Goal: Task Accomplishment & Management: Use online tool/utility

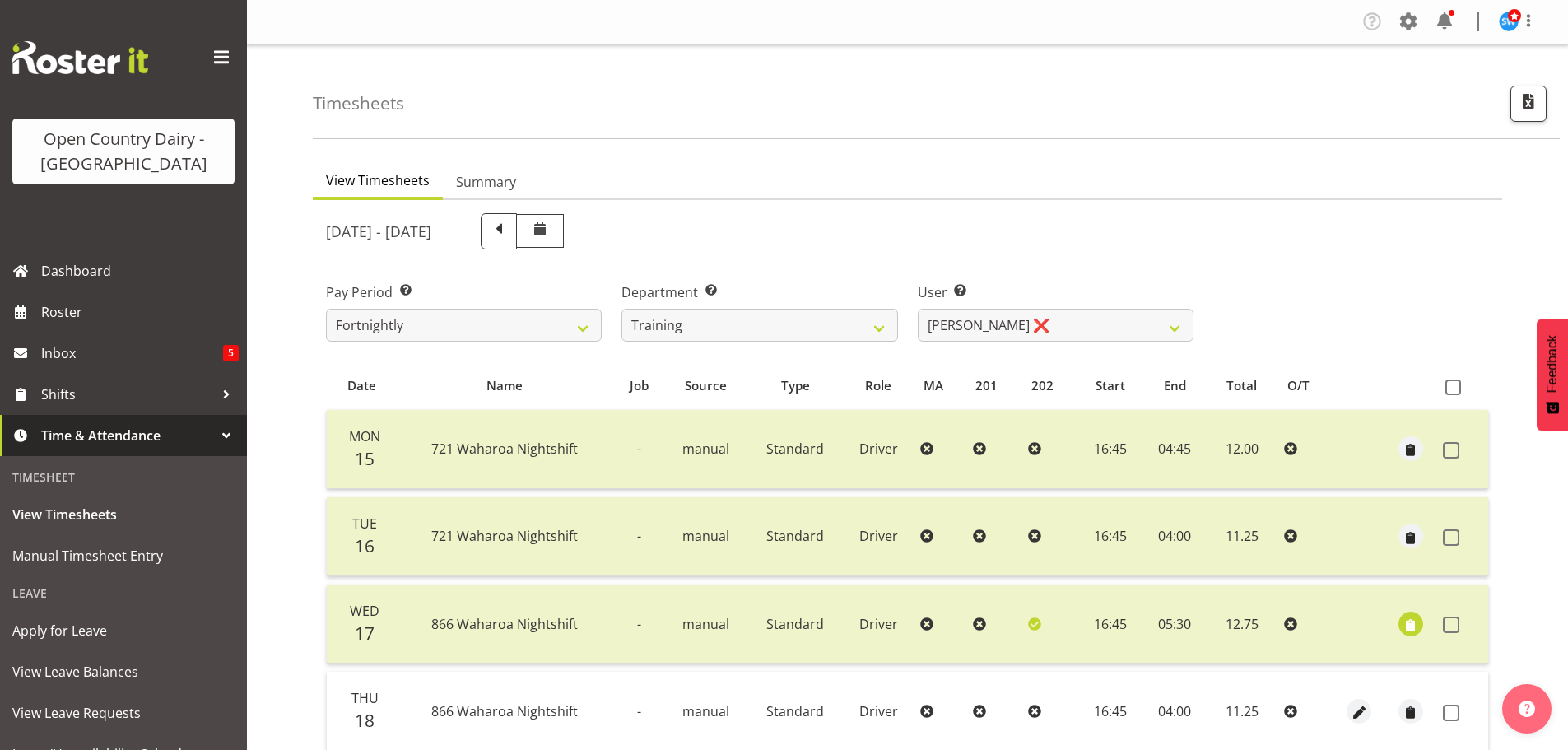
select select "763"
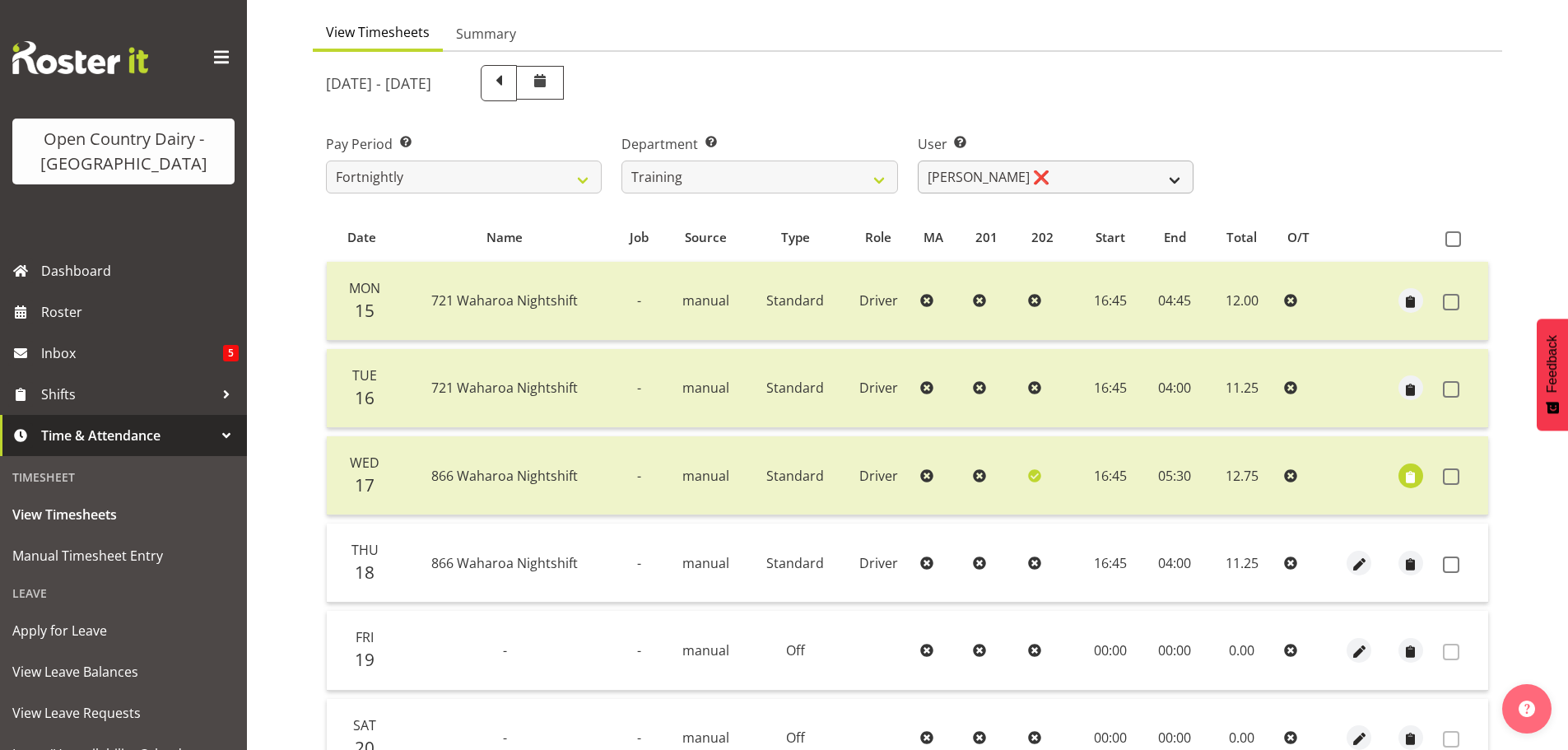
drag, startPoint x: 0, startPoint y: 0, endPoint x: 1031, endPoint y: 185, distance: 1047.5
click at [1031, 185] on select "[PERSON_NAME] ❌ [PERSON_NAME] ❌ [PERSON_NAME] ❌ [PERSON_NAME] ❌ [PERSON_NAME] ❌…" at bounding box center [1055, 176] width 276 height 33
select select "11906"
click at [918, 160] on select "[PERSON_NAME] ❌ [PERSON_NAME] ❌ [PERSON_NAME] ❌ [PERSON_NAME] ❌ [PERSON_NAME] ❌…" at bounding box center [1055, 176] width 276 height 33
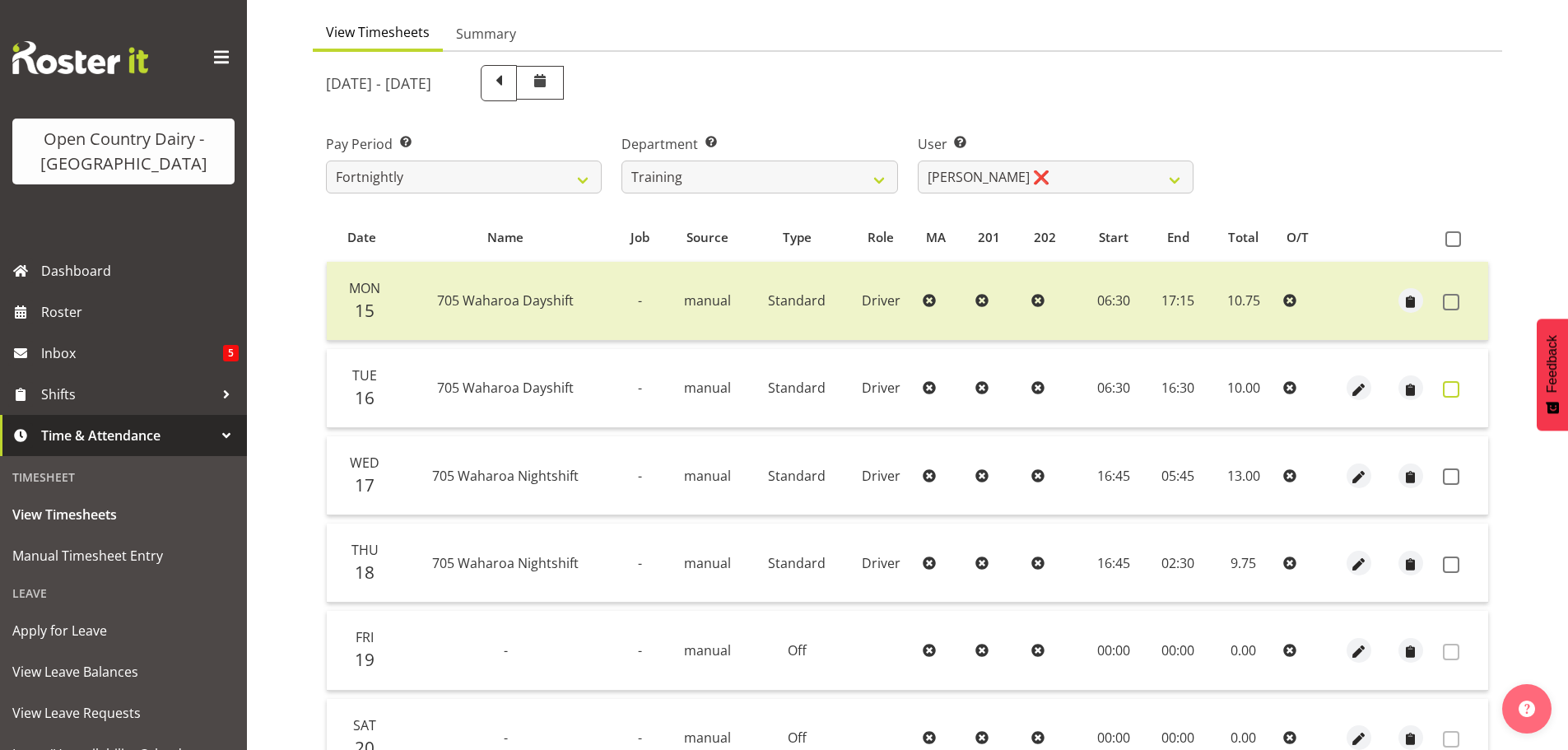
click at [1450, 387] on span at bounding box center [1451, 389] width 17 height 17
checkbox input "true"
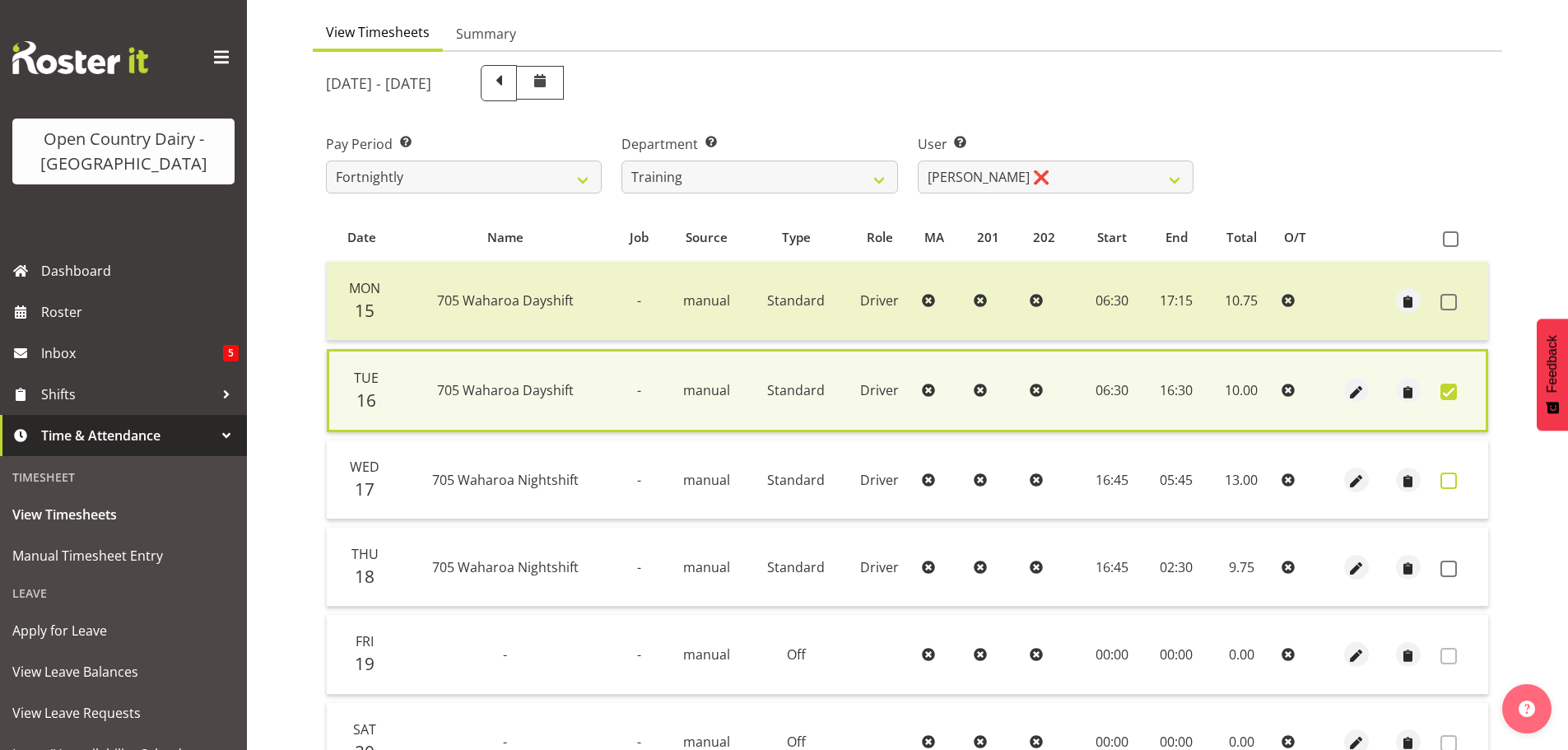
click at [1448, 482] on span at bounding box center [1449, 480] width 17 height 17
checkbox input "true"
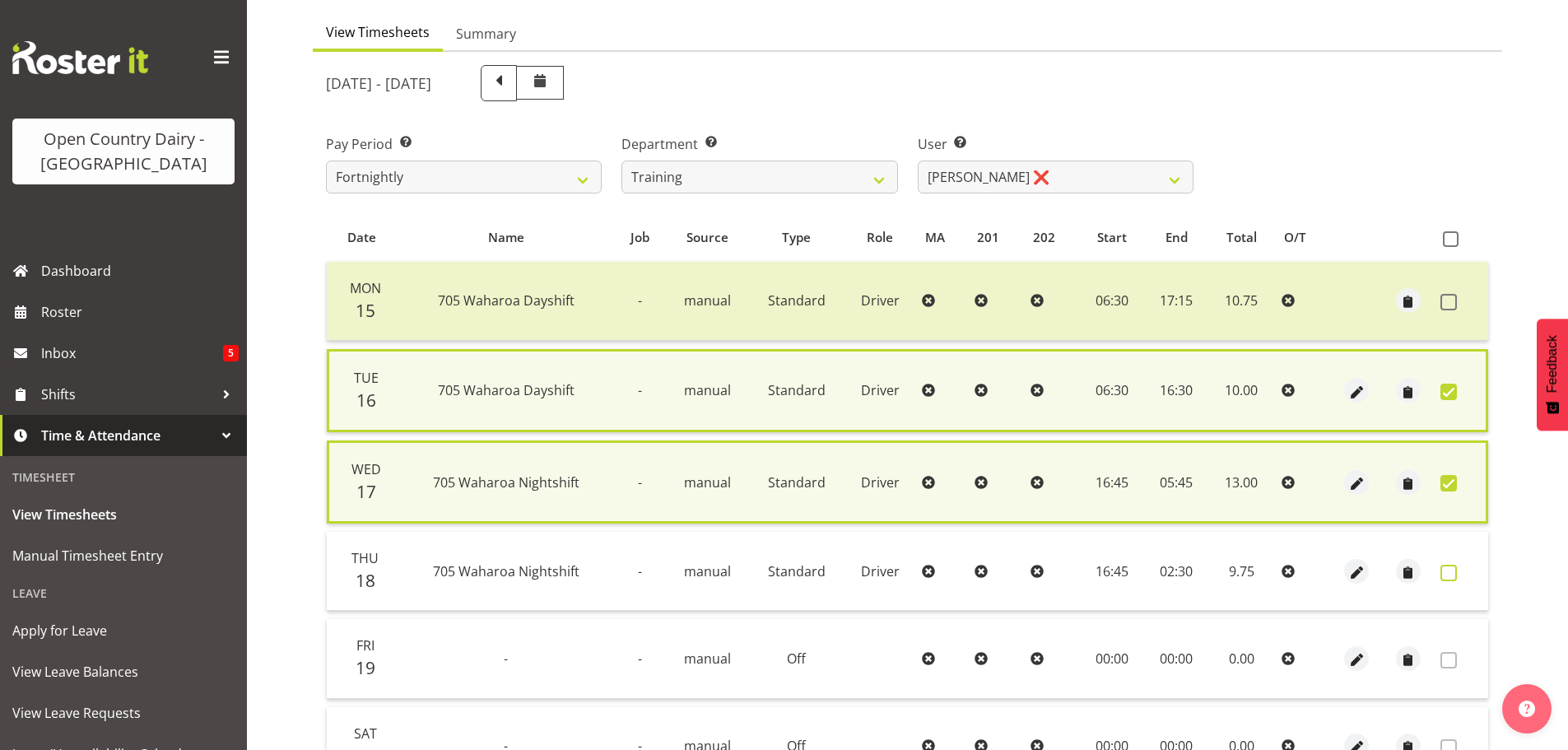
click at [1451, 568] on span at bounding box center [1449, 573] width 17 height 17
checkbox input "true"
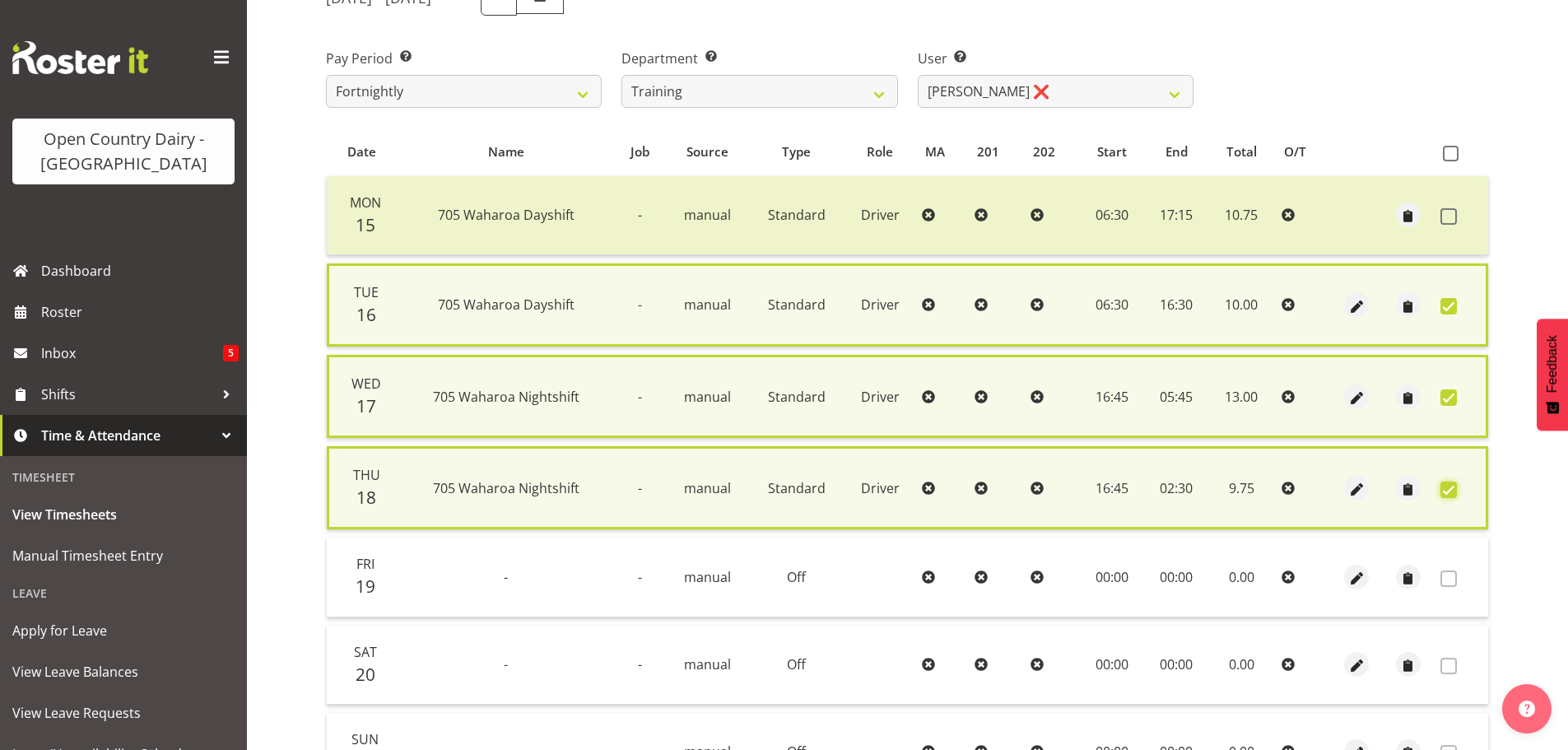
scroll to position [407, 0]
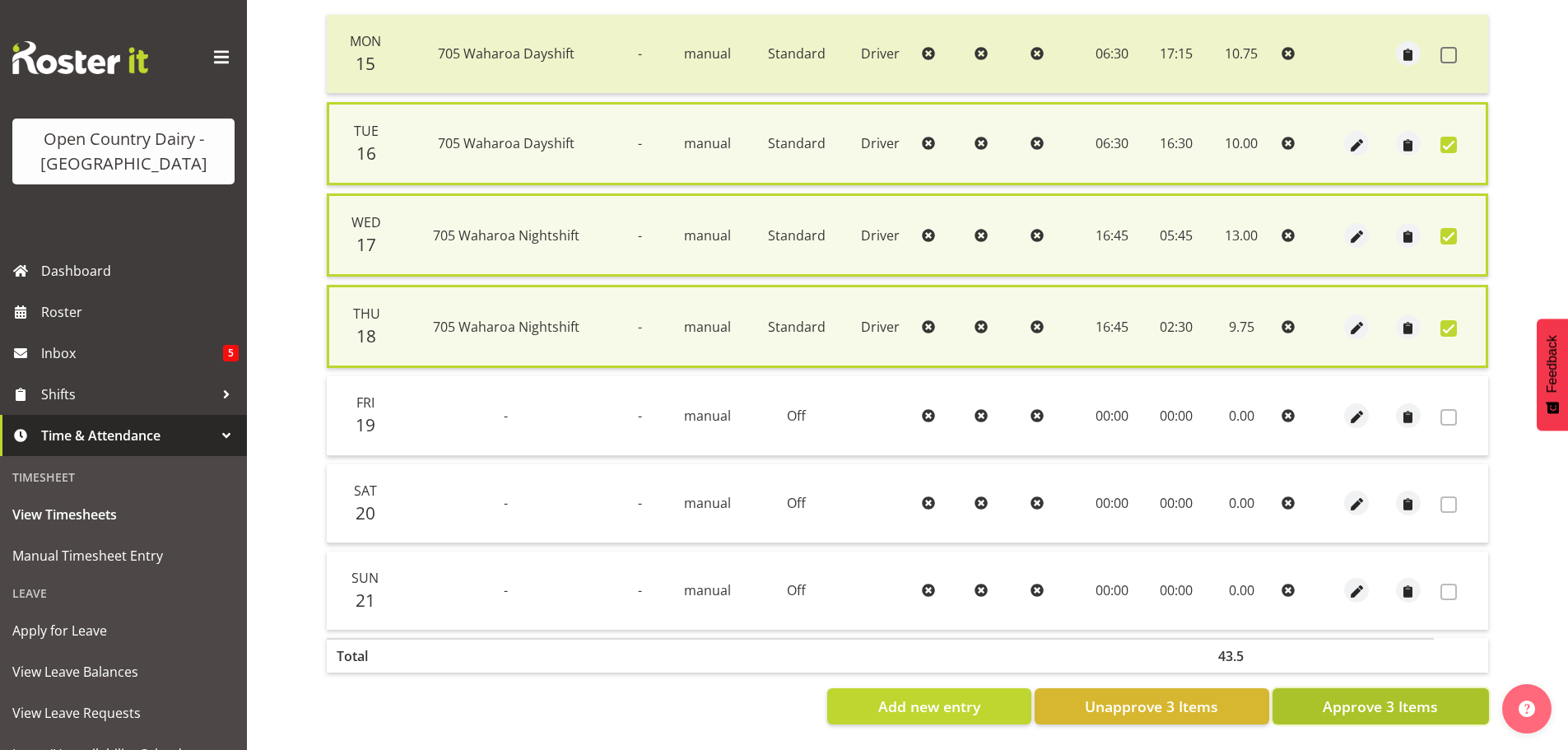
click at [1341, 704] on span "Approve 3 Items" at bounding box center [1380, 706] width 115 height 21
checkbox input "false"
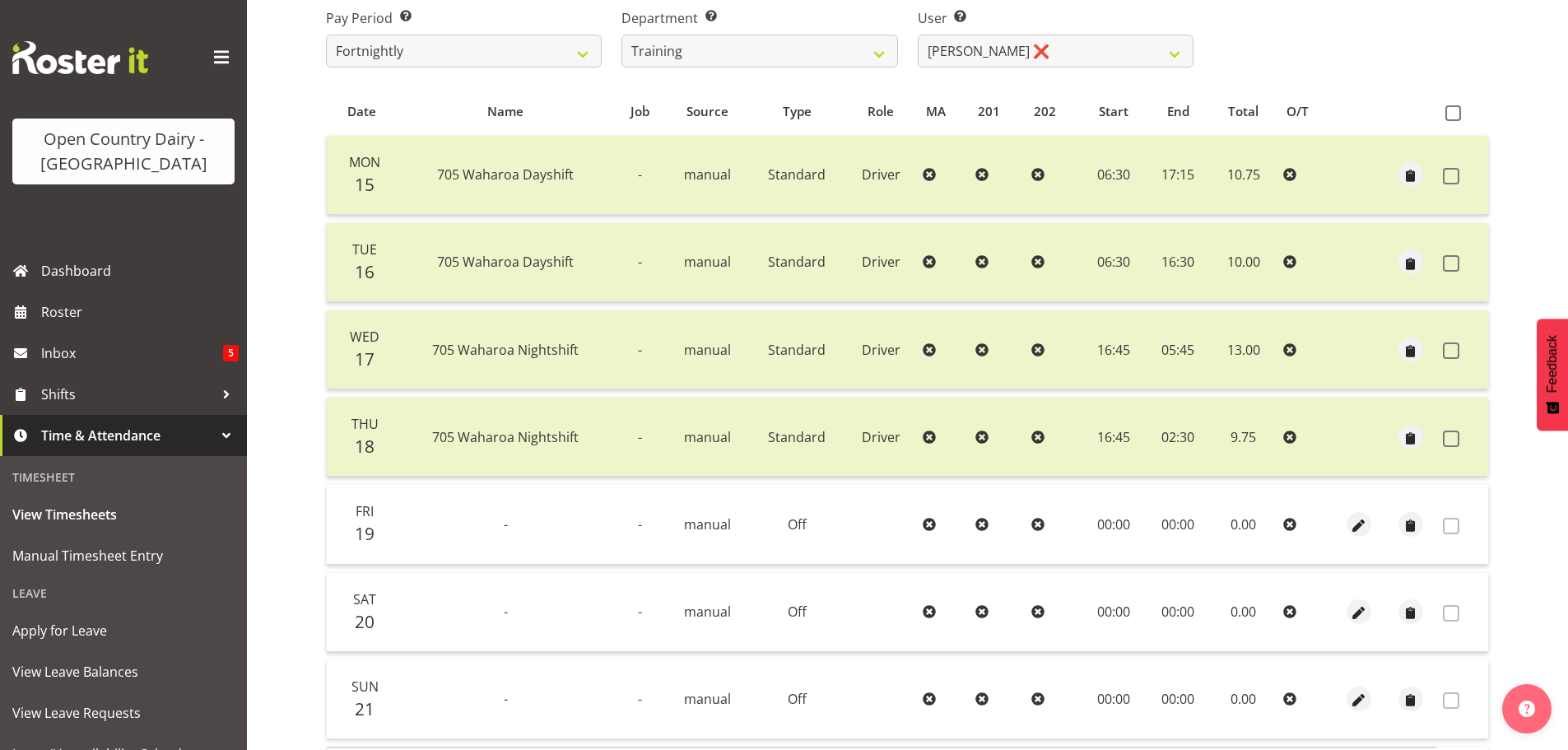
scroll to position [66, 0]
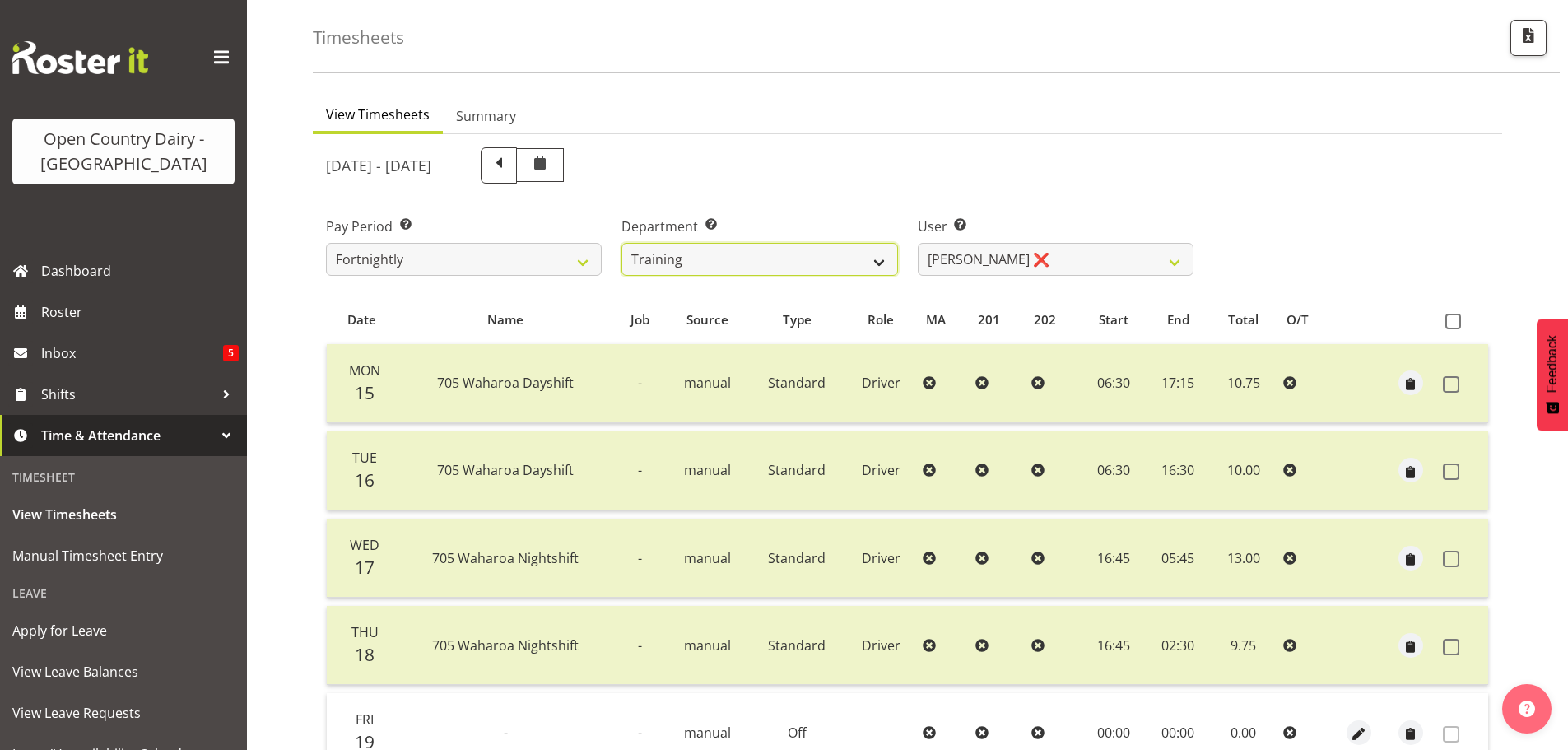
click at [762, 261] on select "701 702 703 704 705 706 707 708 709 710 711 712 713 714 715 716 717 718 719 720" at bounding box center [759, 259] width 276 height 33
select select "820"
click at [621, 243] on select "701 702 703 704 705 706 707 708 709 710 711 712 713 714 715 716 717 718 719 720" at bounding box center [759, 259] width 276 height 33
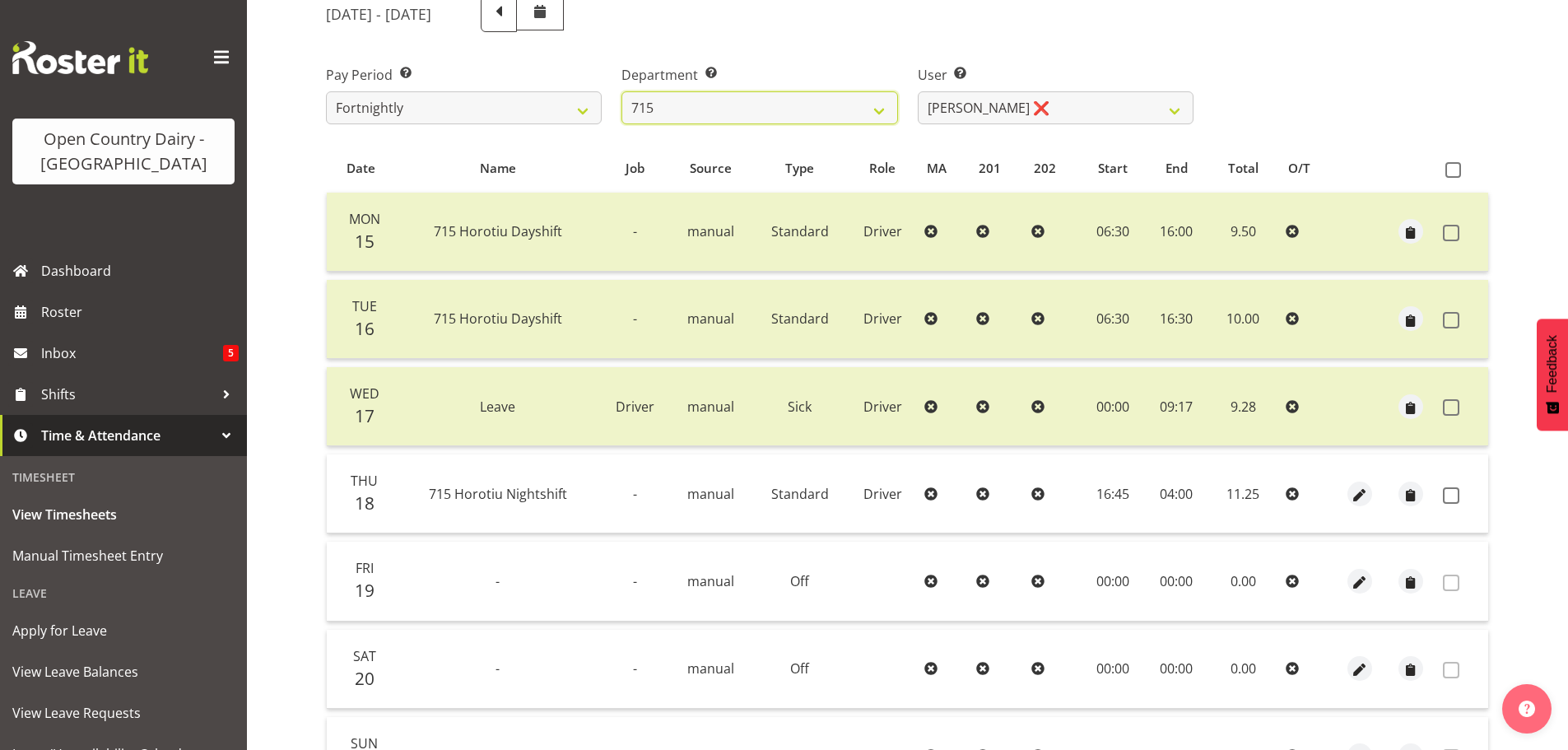
scroll to position [230, 0]
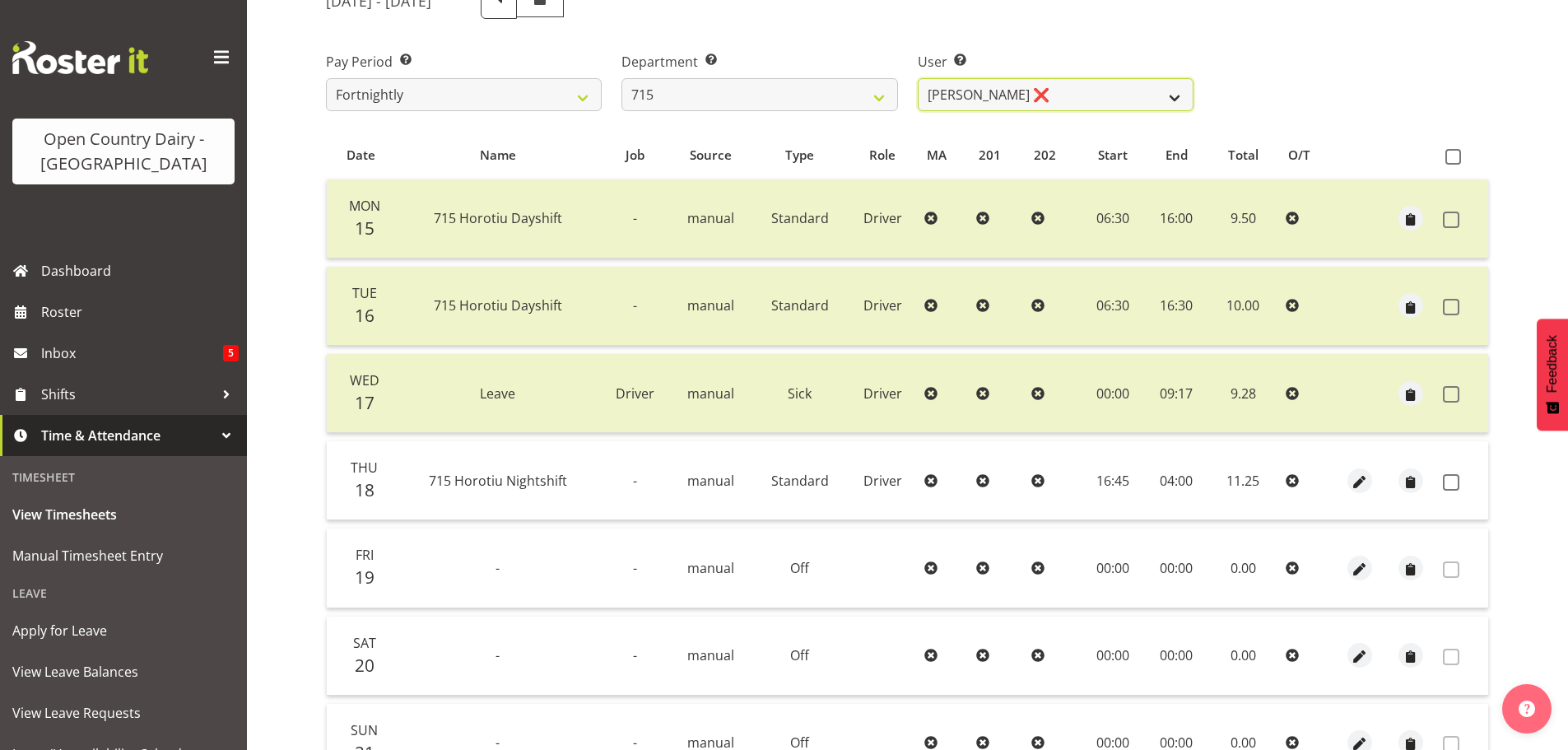
click at [990, 88] on select "[PERSON_NAME] ❌ [PERSON_NAME] ❌ [PERSON_NAME] ❌ [PERSON_NAME] ❌" at bounding box center [1055, 95] width 276 height 33
click at [918, 79] on select "[PERSON_NAME] ❌ [PERSON_NAME] ❌ [PERSON_NAME] ❌ [PERSON_NAME] ❌" at bounding box center [1055, 95] width 276 height 33
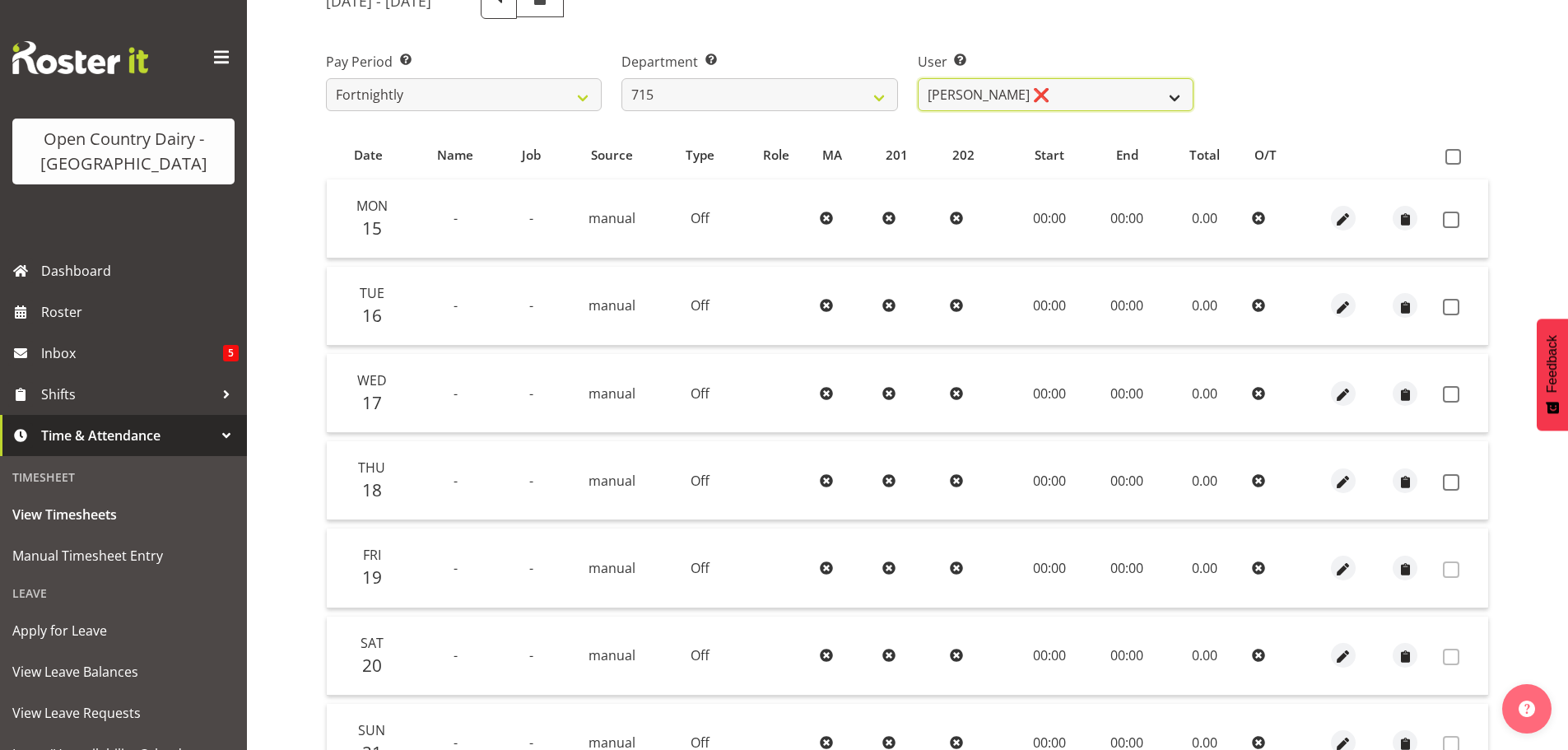
click at [993, 93] on select "[PERSON_NAME] ❌ [PERSON_NAME] ❌ [PERSON_NAME] ❌ [PERSON_NAME] ❌" at bounding box center [1055, 95] width 276 height 33
select select "10151"
click at [918, 79] on select "[PERSON_NAME] ❌ [PERSON_NAME] ❌ [PERSON_NAME] ❌ [PERSON_NAME] ❌" at bounding box center [1055, 95] width 276 height 33
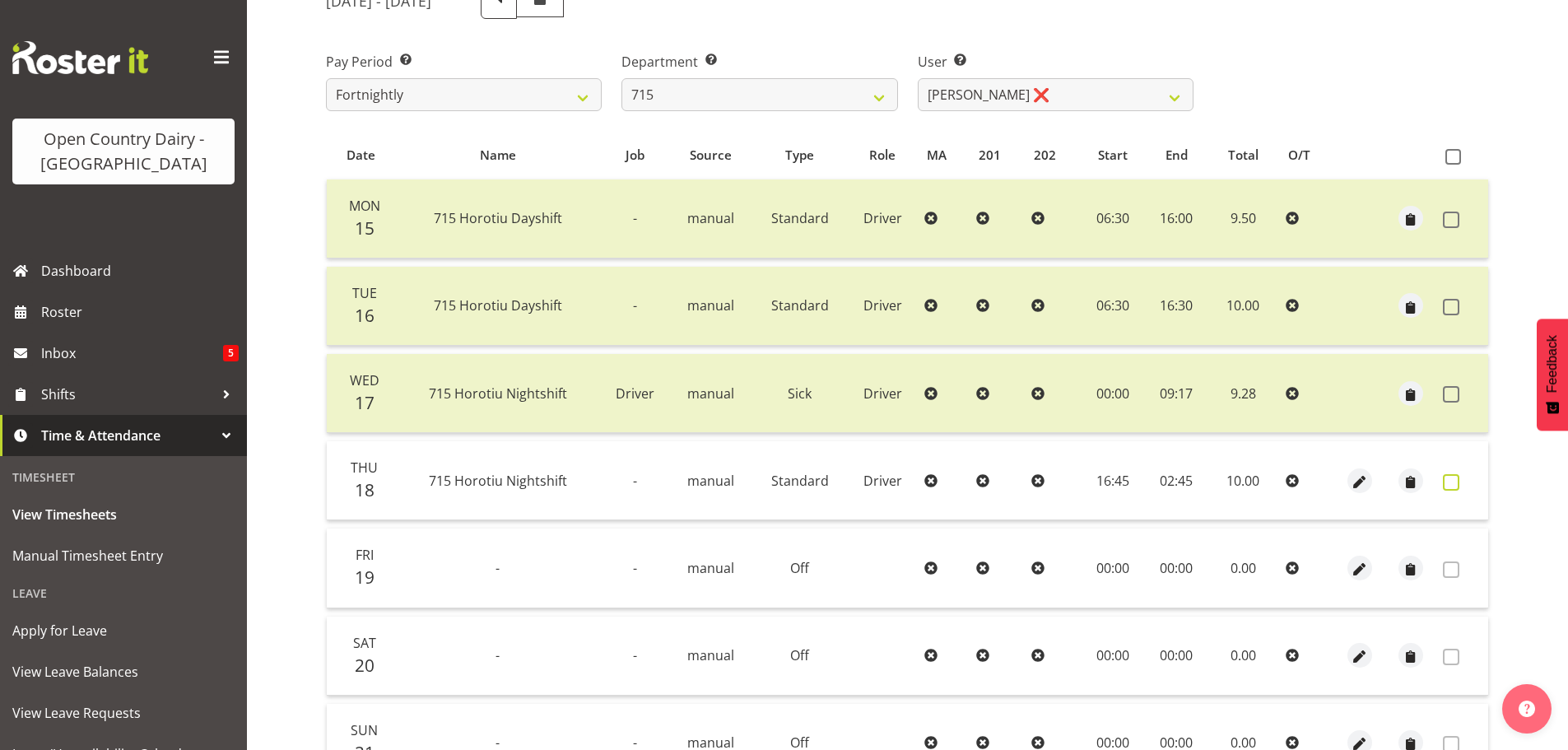
click at [1451, 487] on span at bounding box center [1451, 482] width 17 height 17
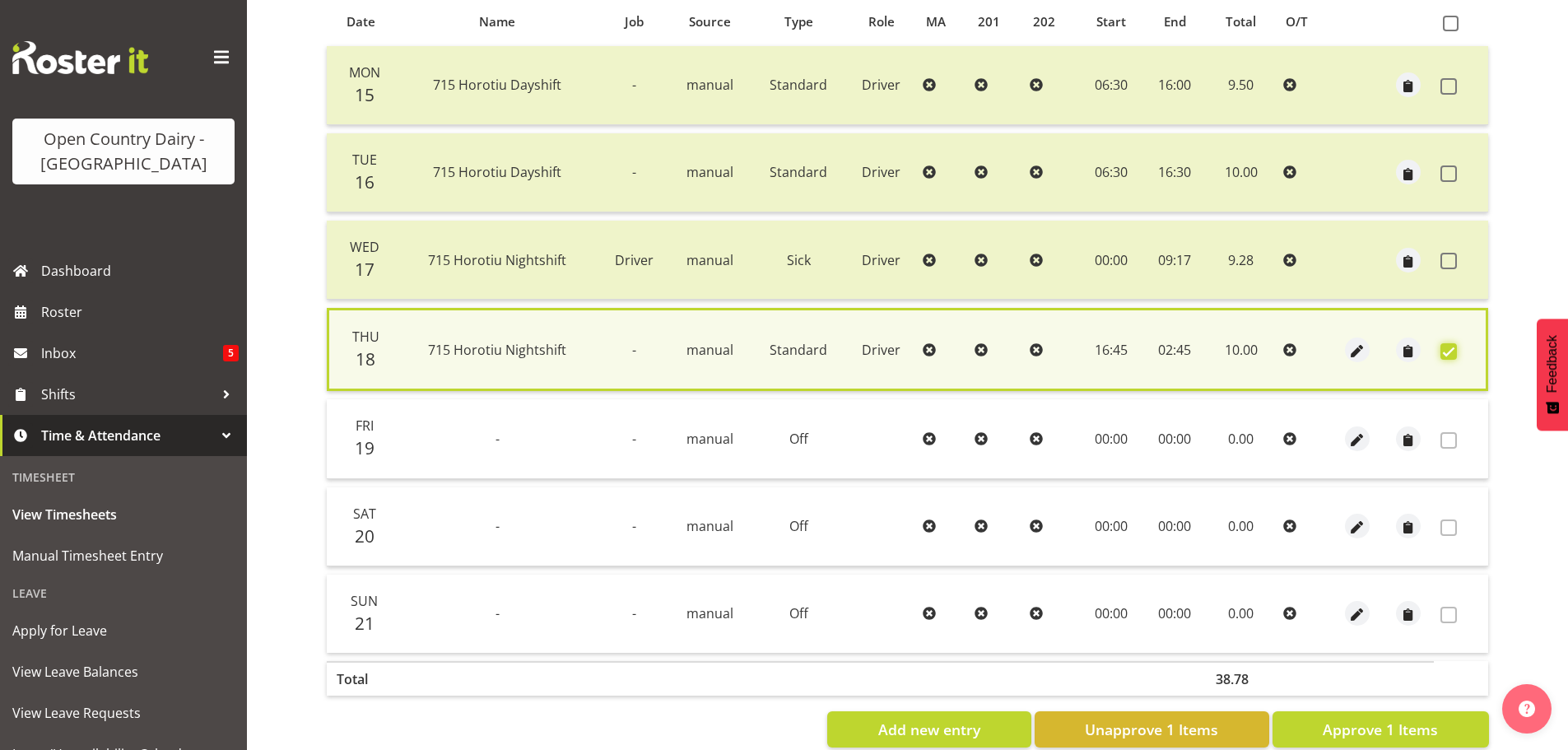
scroll to position [399, 0]
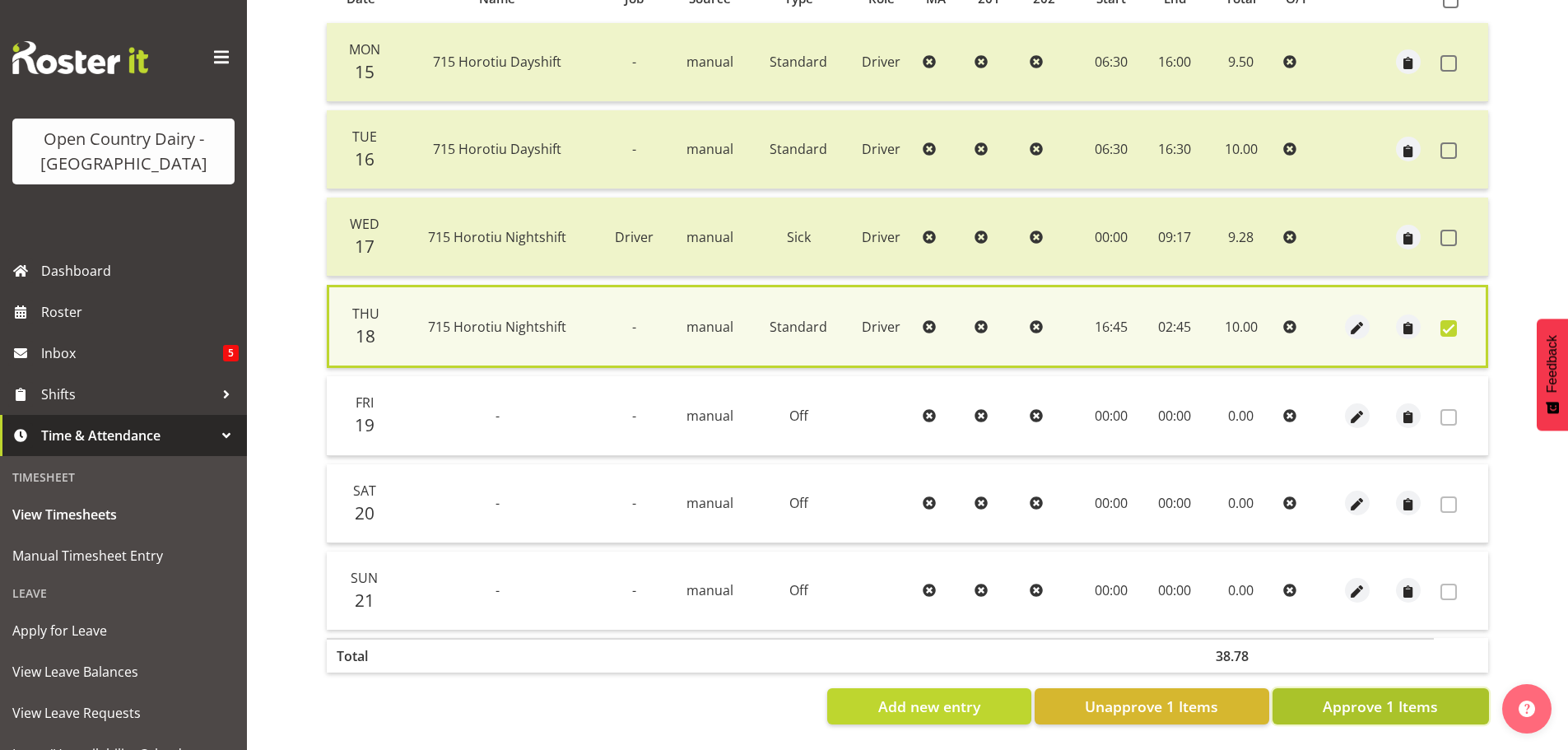
click at [1421, 696] on span "Approve 1 Items" at bounding box center [1380, 706] width 115 height 21
checkbox input "false"
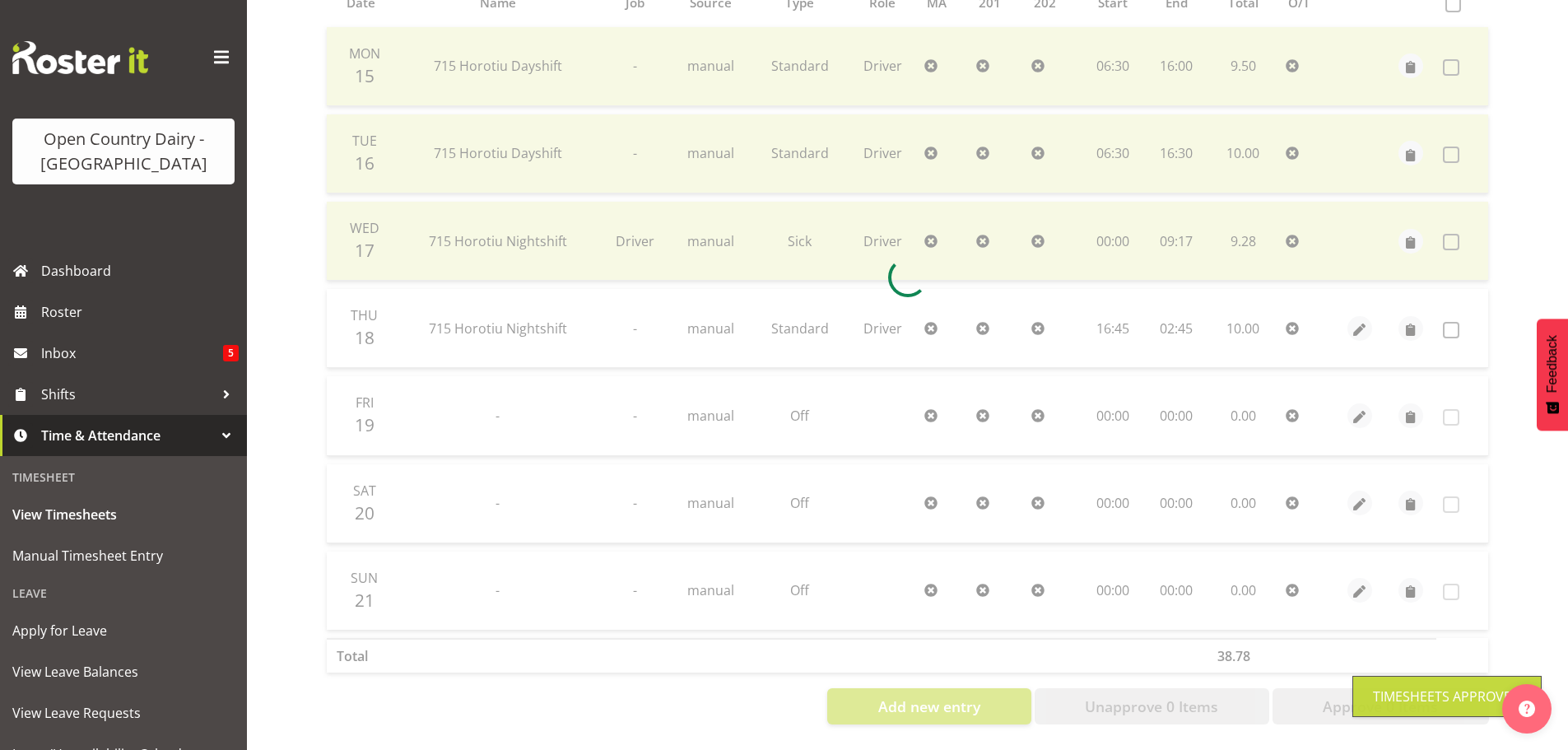
scroll to position [395, 0]
